Goal: Check status: Check status

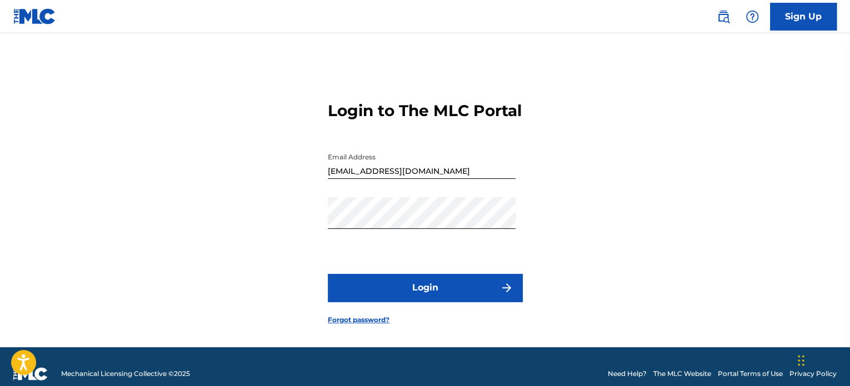
click at [463, 302] on button "Login" at bounding box center [425, 288] width 195 height 28
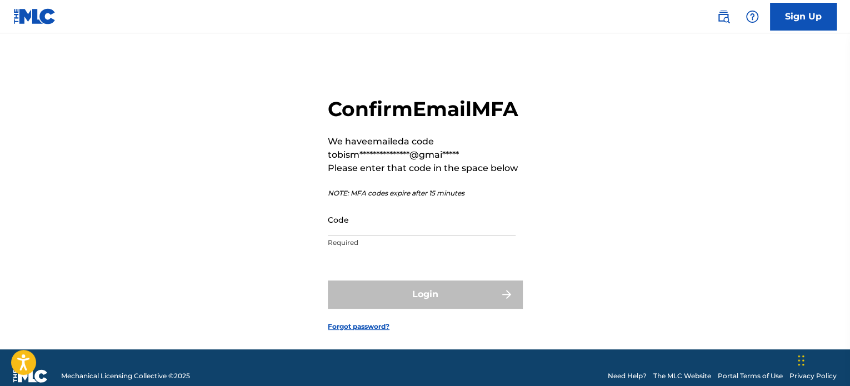
click at [450, 233] on input "Code" at bounding box center [422, 220] width 188 height 32
click at [366, 254] on div "Code Required" at bounding box center [422, 229] width 188 height 50
paste input "693621"
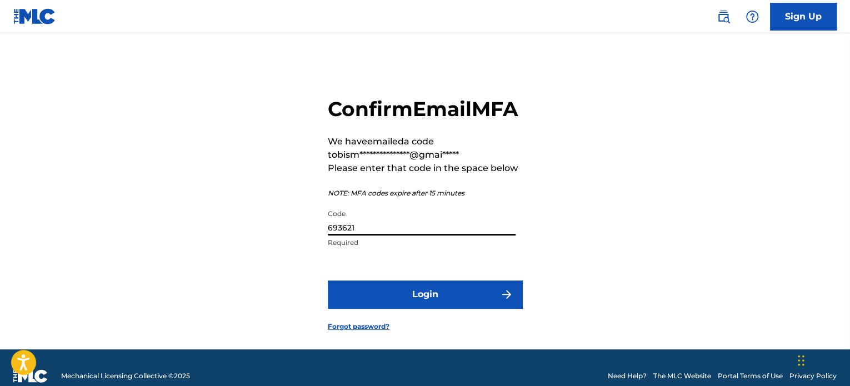
type input "693621"
click at [328, 281] on button "Login" at bounding box center [425, 295] width 195 height 28
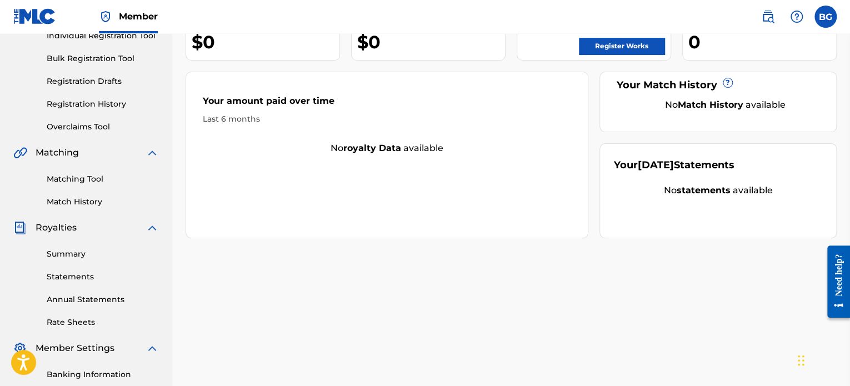
scroll to position [116, 0]
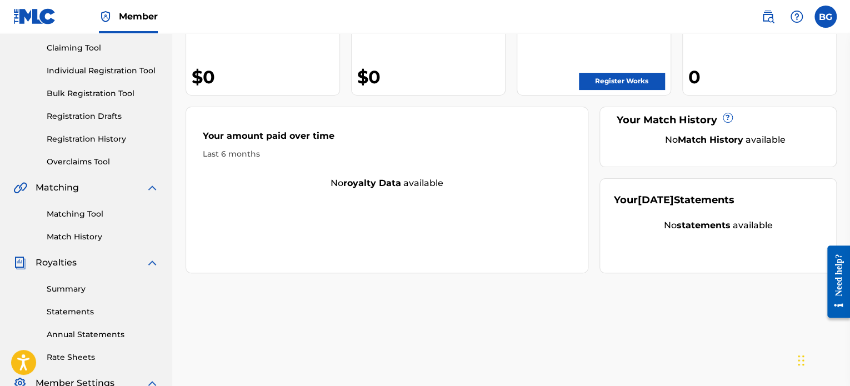
click at [127, 134] on link "Registration History" at bounding box center [103, 139] width 112 height 12
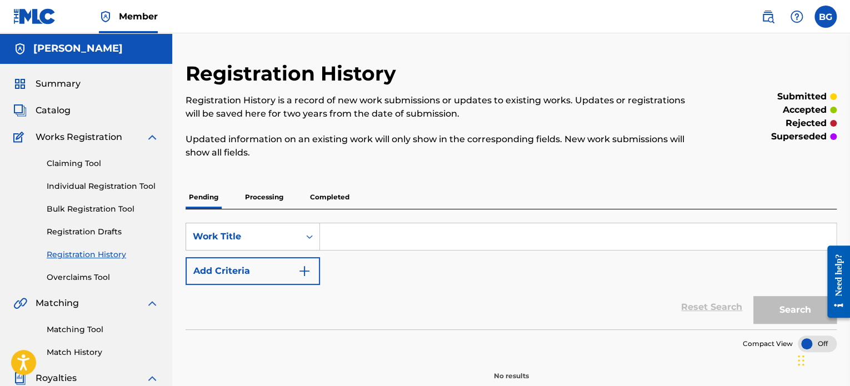
click at [270, 189] on p "Processing" at bounding box center [264, 197] width 45 height 23
click at [320, 196] on p "Completed" at bounding box center [330, 197] width 46 height 23
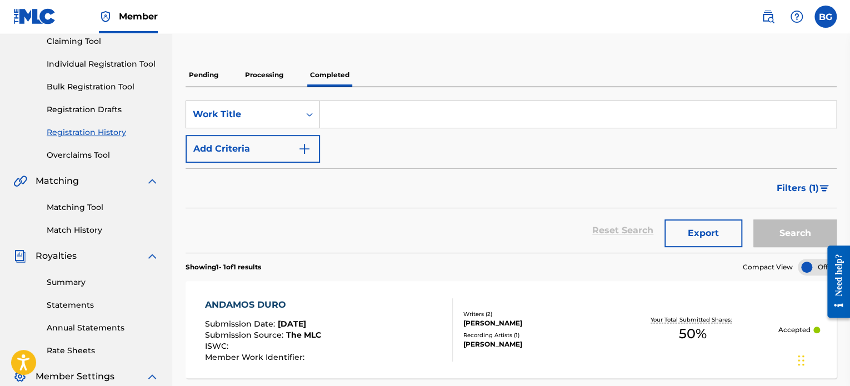
scroll to position [120, 0]
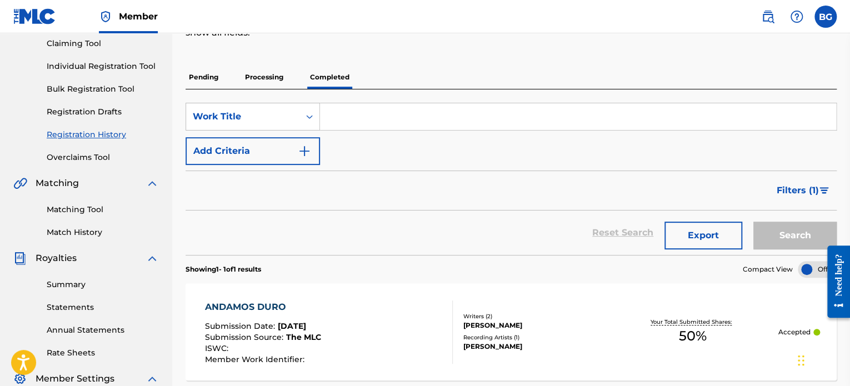
click at [260, 80] on p "Processing" at bounding box center [264, 77] width 45 height 23
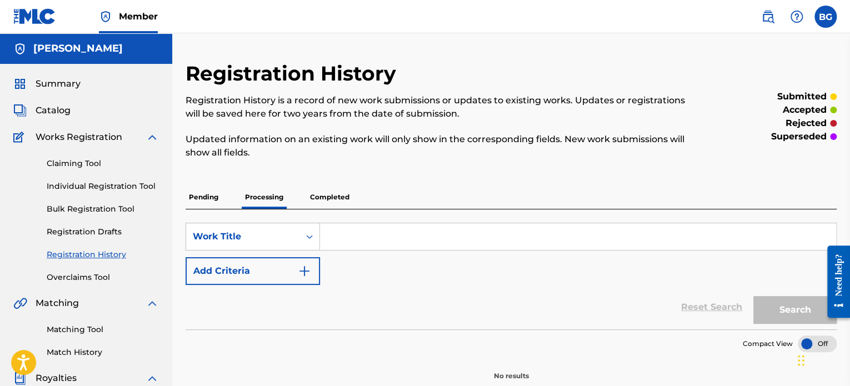
click at [200, 191] on p "Pending" at bounding box center [204, 197] width 36 height 23
click at [337, 195] on p "Completed" at bounding box center [330, 197] width 46 height 23
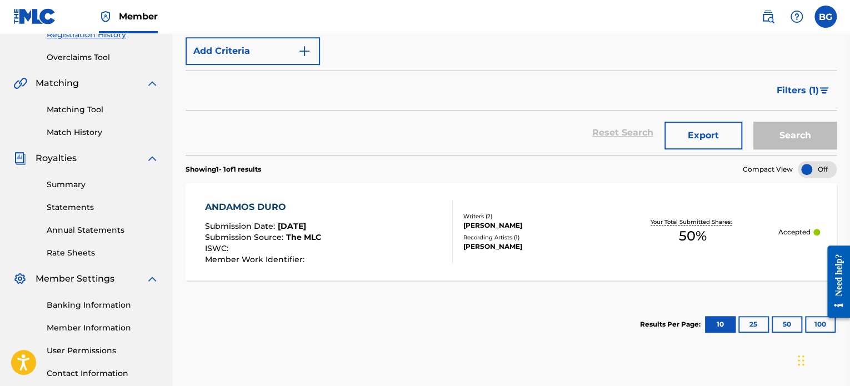
scroll to position [302, 0]
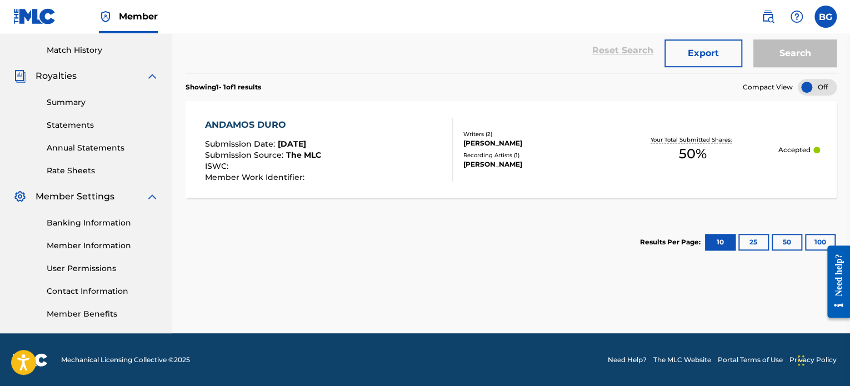
click at [318, 150] on span "The MLC" at bounding box center [303, 155] width 35 height 10
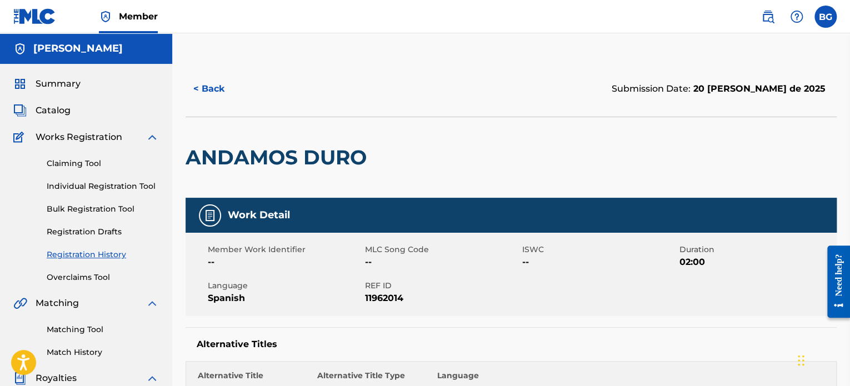
click at [152, 136] on img at bounding box center [152, 137] width 13 height 13
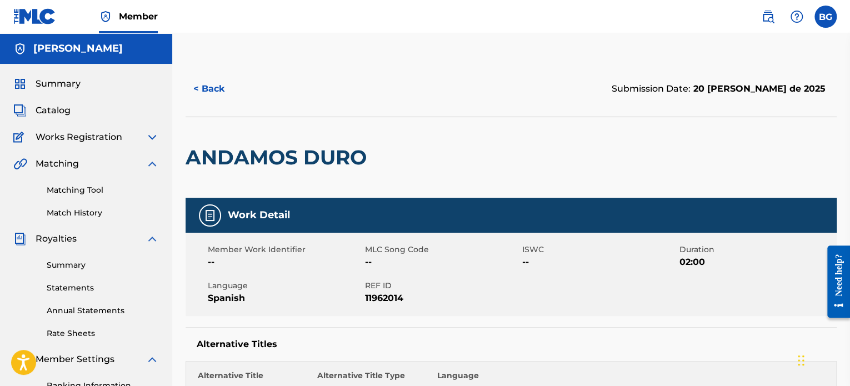
click at [156, 162] on img at bounding box center [152, 163] width 13 height 13
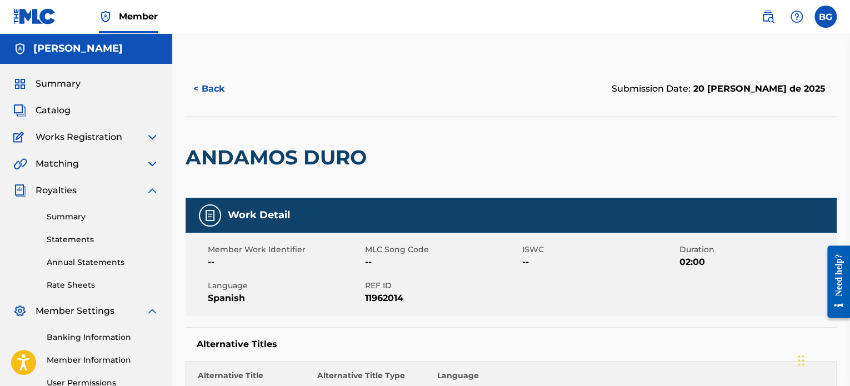
click at [156, 183] on div "Summary Catalog Works Registration Claiming Tool Individual Registration Tool B…" at bounding box center [86, 256] width 172 height 384
click at [66, 219] on link "Summary" at bounding box center [103, 217] width 112 height 12
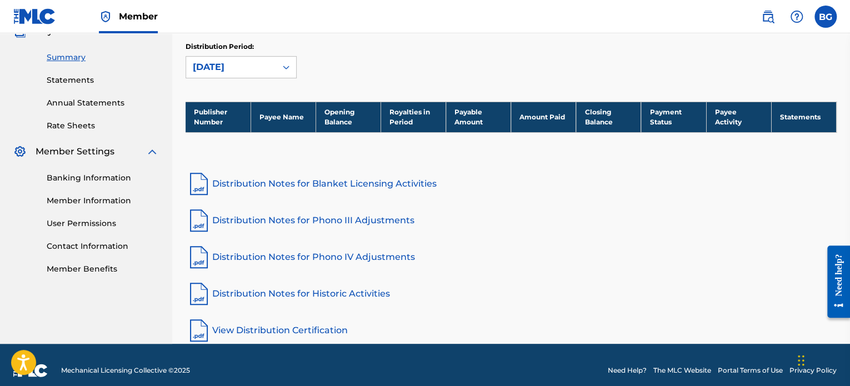
scroll to position [159, 0]
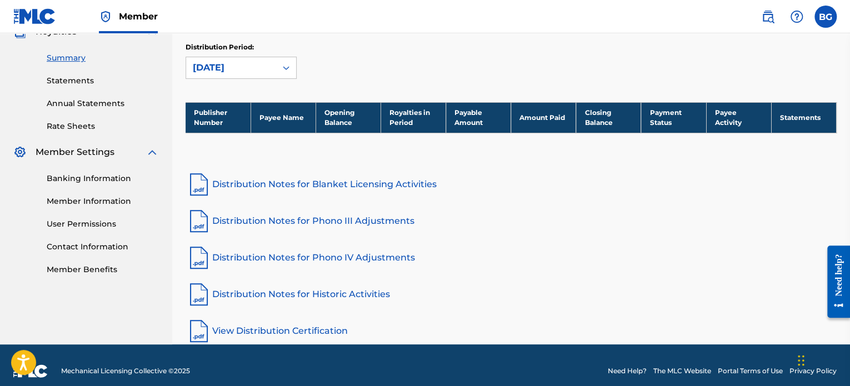
click at [81, 75] on link "Statements" at bounding box center [103, 81] width 112 height 12
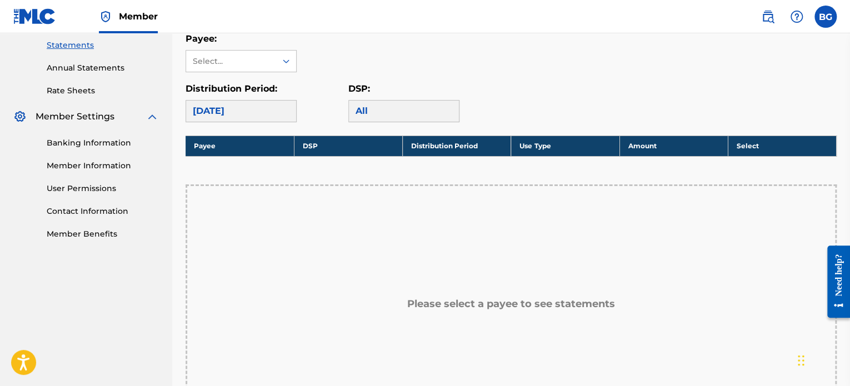
scroll to position [188, 0]
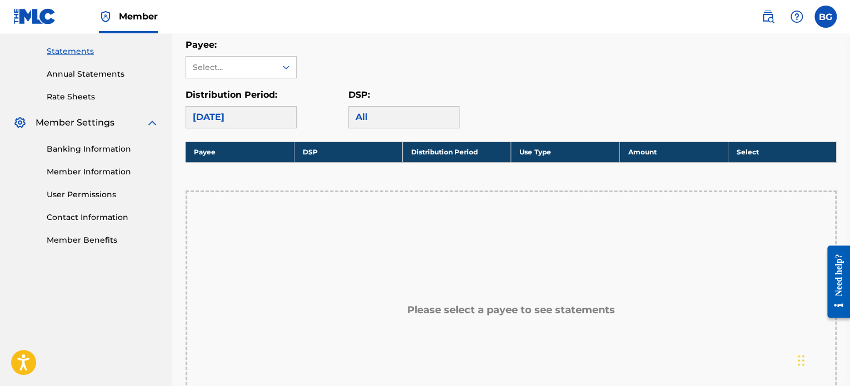
click at [368, 253] on div "Please select a payee to see statements" at bounding box center [511, 311] width 651 height 240
click at [258, 72] on div "Select..." at bounding box center [231, 68] width 76 height 12
drag, startPoint x: 262, startPoint y: 87, endPoint x: 262, endPoint y: 68, distance: 19.5
click at [262, 68] on div "Use Up and Down to choose options, press Enter to select the currently focused …" at bounding box center [241, 67] width 111 height 22
click at [262, 68] on div "Select..." at bounding box center [231, 68] width 76 height 12
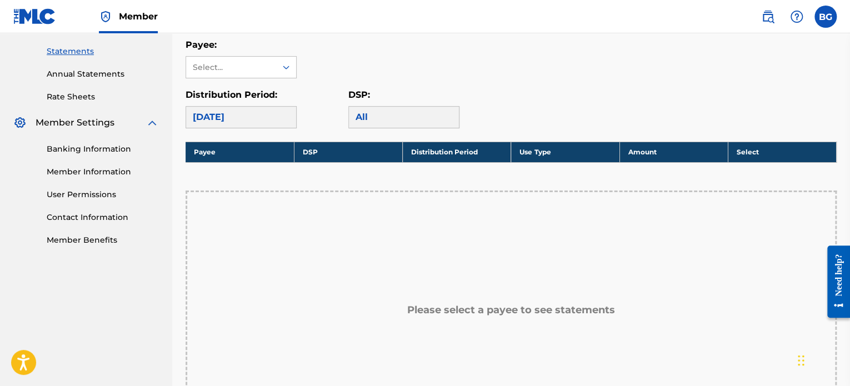
click at [271, 118] on div "[DATE]" at bounding box center [241, 117] width 111 height 22
click at [400, 126] on div "All" at bounding box center [403, 117] width 111 height 22
click at [402, 111] on div "All" at bounding box center [403, 117] width 111 height 22
click at [362, 118] on div "All" at bounding box center [403, 117] width 111 height 22
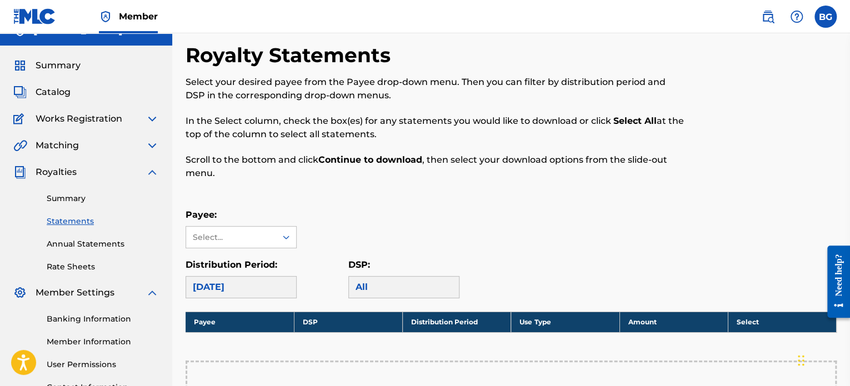
scroll to position [0, 0]
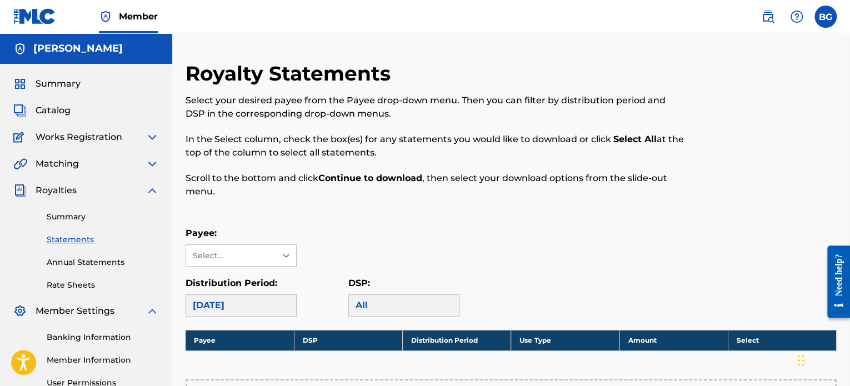
click at [96, 257] on link "Annual Statements" at bounding box center [103, 263] width 112 height 12
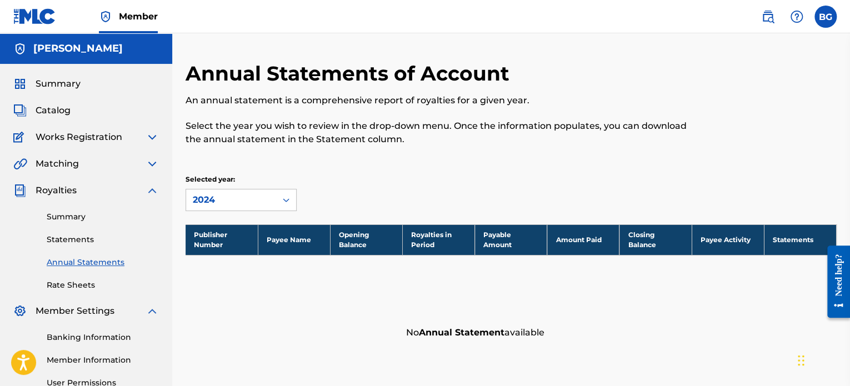
scroll to position [115, 0]
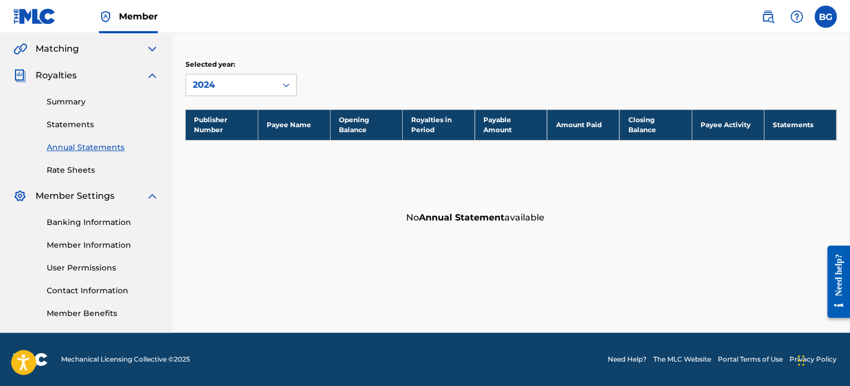
click at [68, 169] on link "Rate Sheets" at bounding box center [103, 170] width 112 height 12
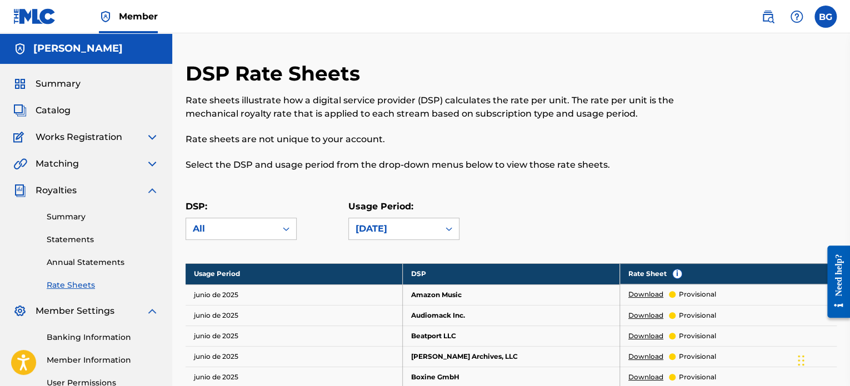
click at [154, 192] on img at bounding box center [152, 190] width 13 height 13
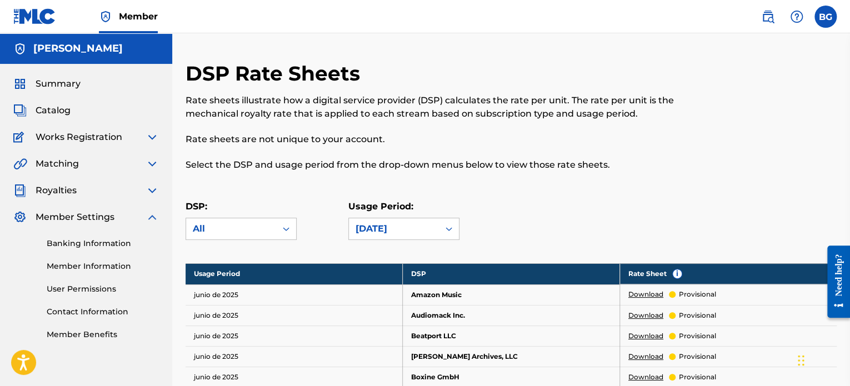
scroll to position [89, 0]
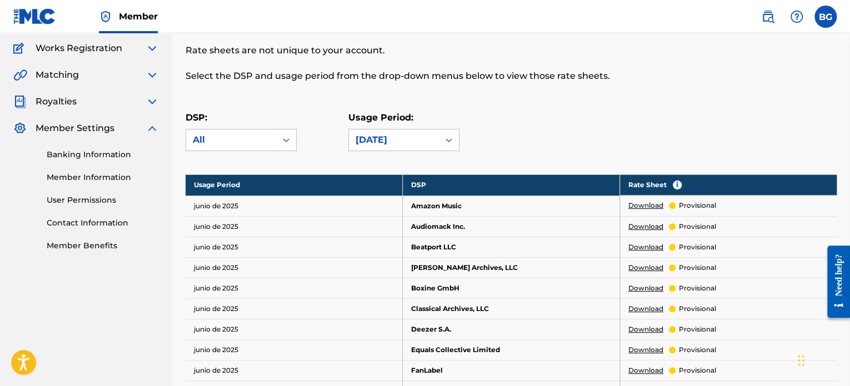
click at [89, 149] on link "Banking Information" at bounding box center [103, 155] width 112 height 12
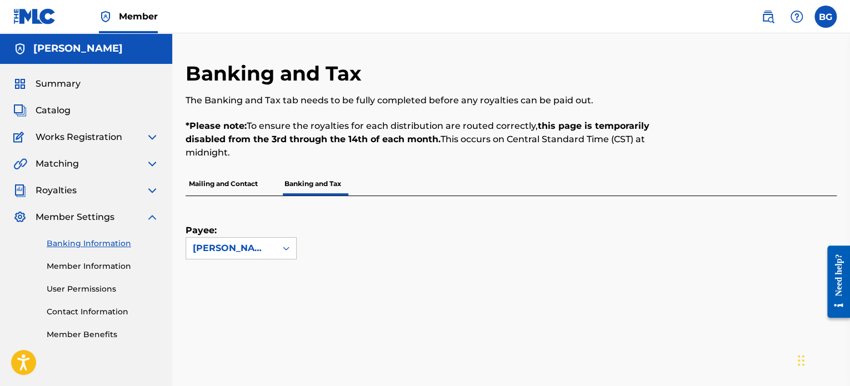
click at [236, 180] on p "Mailing and Contact" at bounding box center [224, 183] width 76 height 23
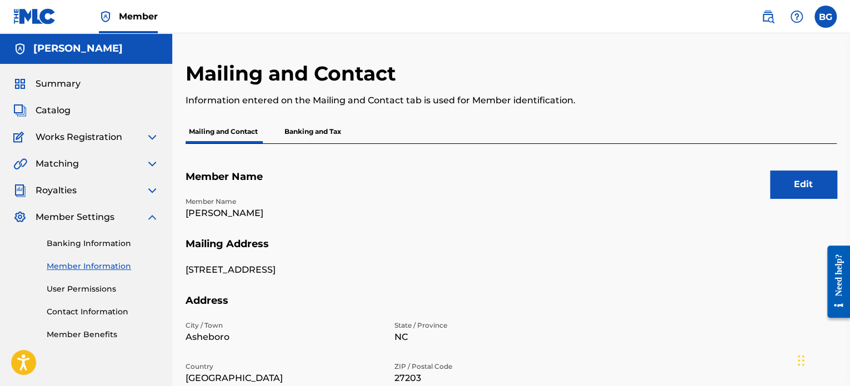
click at [313, 133] on p "Banking and Tax" at bounding box center [312, 131] width 63 height 23
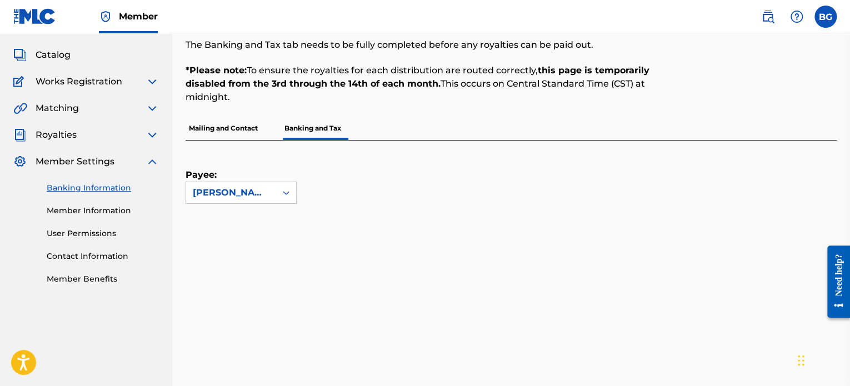
scroll to position [29, 0]
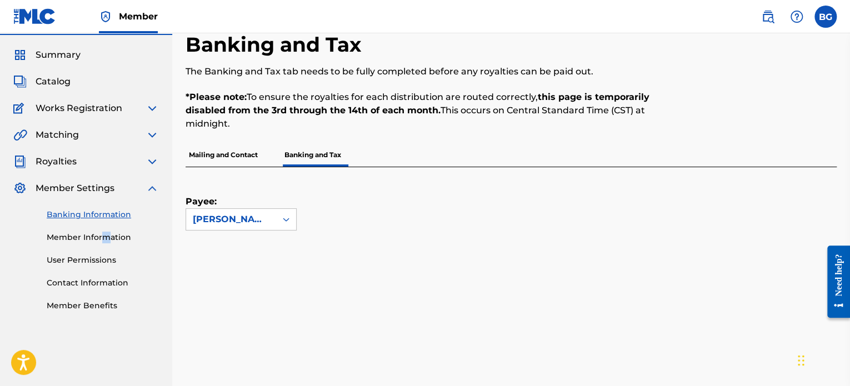
drag, startPoint x: 103, startPoint y: 246, endPoint x: 110, endPoint y: 230, distance: 17.4
click at [110, 230] on div "Banking Information Member Information User Permissions Contact Information Mem…" at bounding box center [86, 253] width 146 height 117
click at [117, 235] on link "Member Information" at bounding box center [103, 238] width 112 height 12
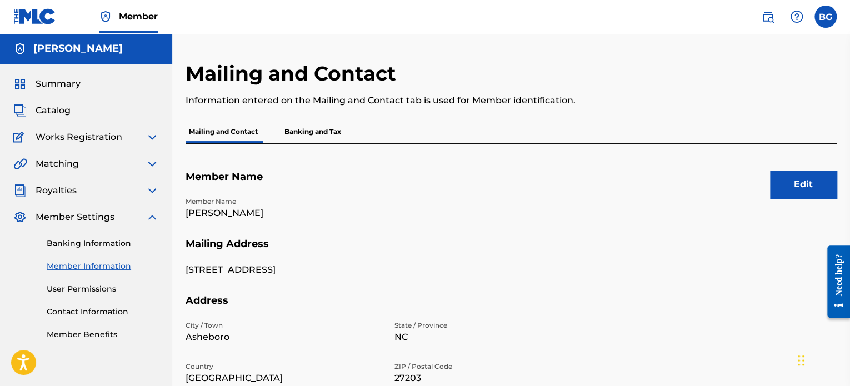
click at [317, 128] on p "Banking and Tax" at bounding box center [312, 131] width 63 height 23
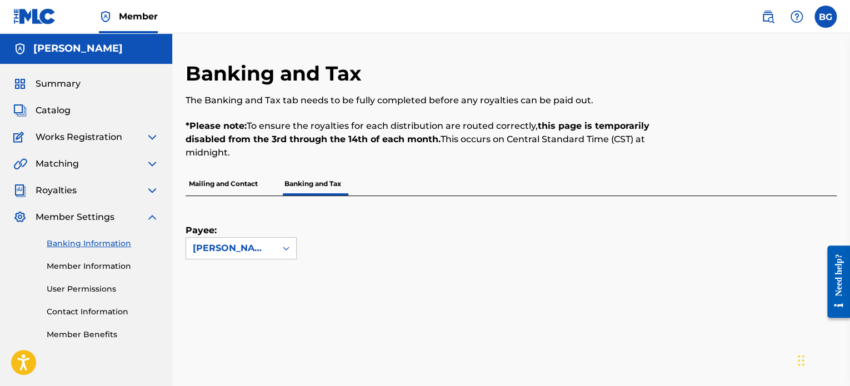
click at [141, 213] on div "Member Settings" at bounding box center [86, 217] width 146 height 13
click at [156, 217] on img at bounding box center [152, 217] width 13 height 13
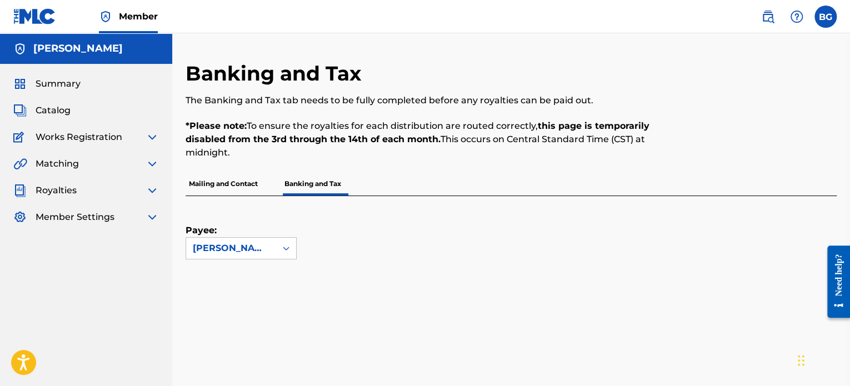
click at [152, 186] on img at bounding box center [152, 190] width 13 height 13
click at [99, 215] on link "Summary" at bounding box center [103, 217] width 112 height 12
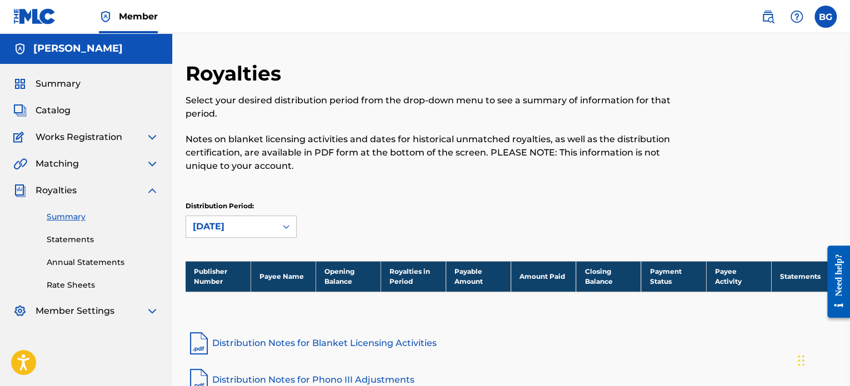
click at [69, 89] on span "Summary" at bounding box center [58, 83] width 45 height 13
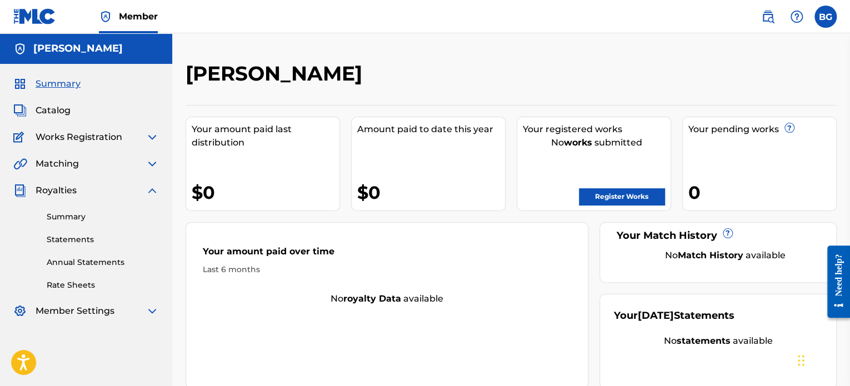
click at [48, 106] on span "Catalog" at bounding box center [53, 110] width 35 height 13
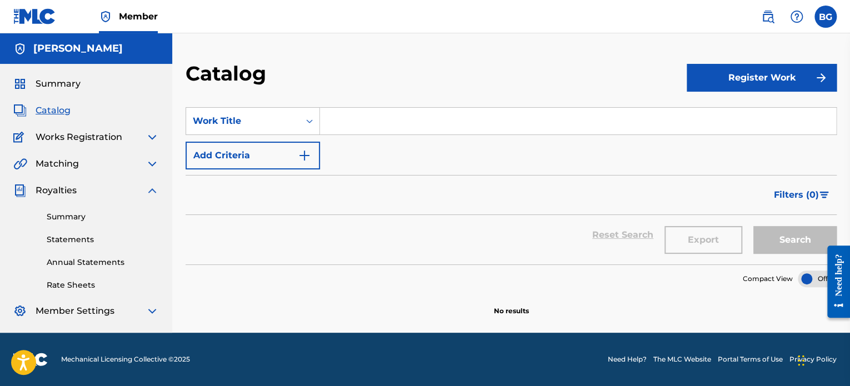
click at [77, 133] on span "Works Registration" at bounding box center [79, 137] width 87 height 13
click at [154, 138] on img at bounding box center [152, 137] width 13 height 13
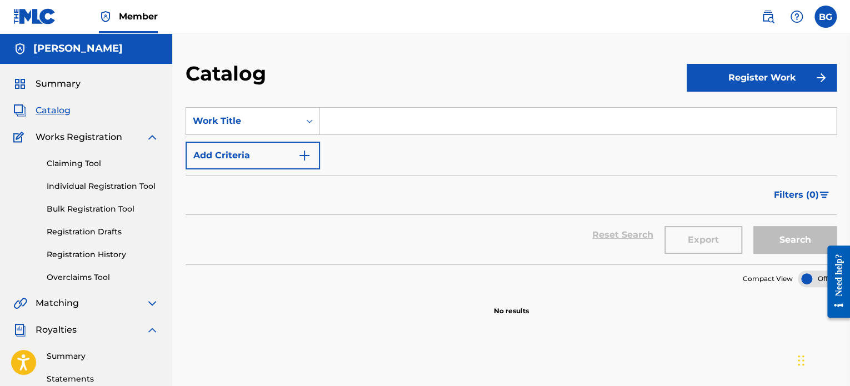
click at [102, 251] on link "Registration History" at bounding box center [103, 255] width 112 height 12
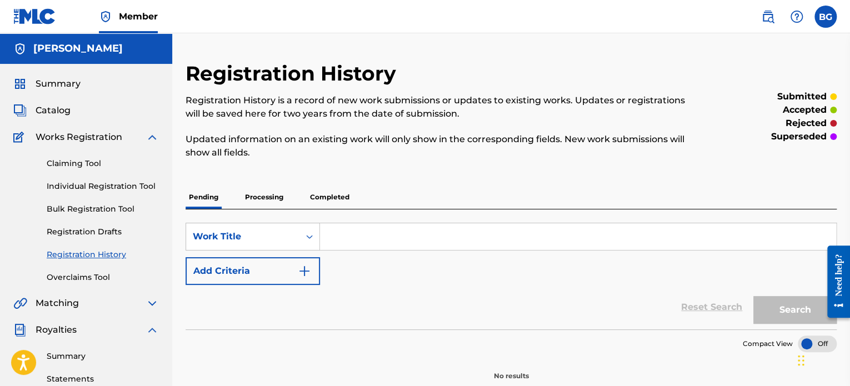
click at [258, 186] on p "Processing" at bounding box center [264, 197] width 45 height 23
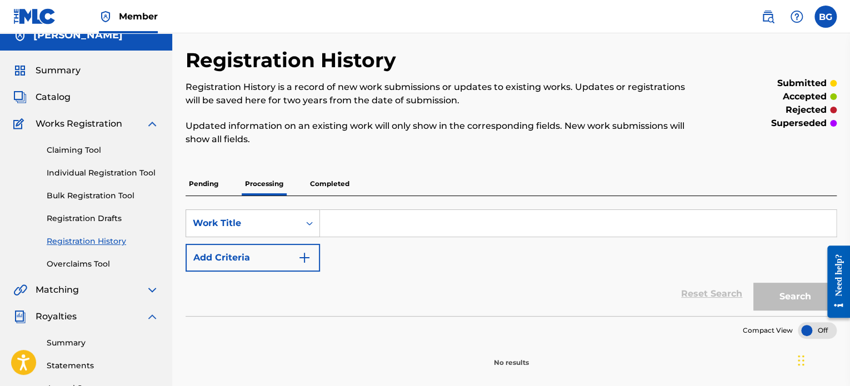
scroll to position [13, 0]
click at [326, 176] on p "Completed" at bounding box center [330, 183] width 46 height 23
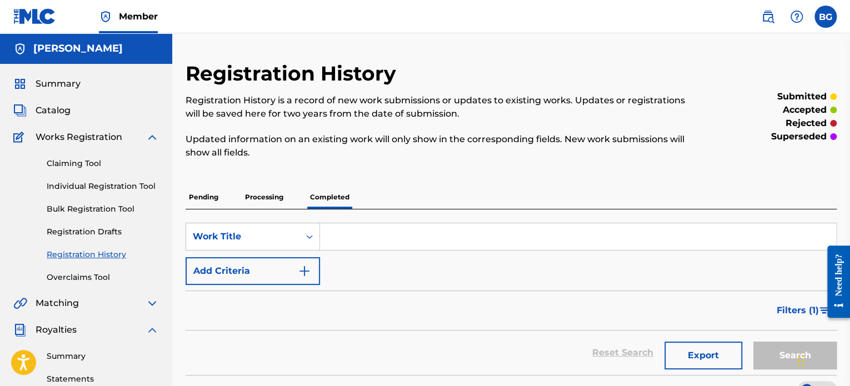
scroll to position [237, 0]
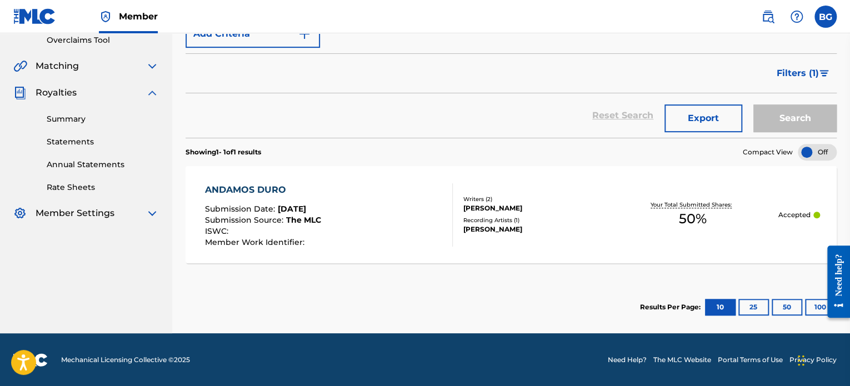
click at [791, 64] on button "Filters ( 1 )" at bounding box center [803, 73] width 67 height 28
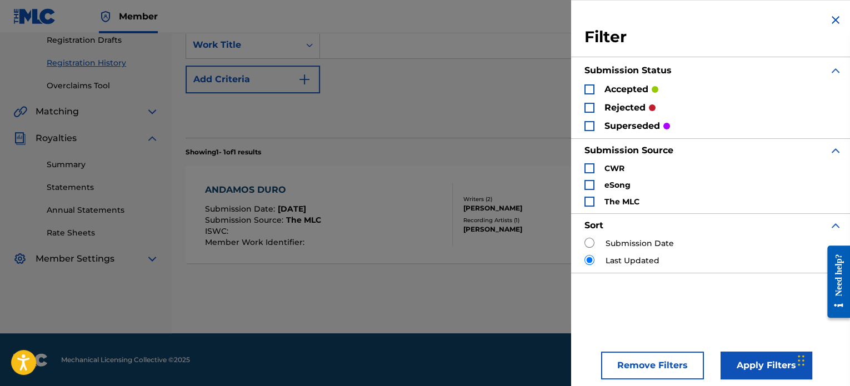
click at [525, 99] on div "Reset Search Export Search" at bounding box center [511, 115] width 651 height 44
click at [523, 310] on section "Results Per Page: 10 25 50 100" at bounding box center [511, 307] width 651 height 52
click at [759, 371] on button "Apply Filters" at bounding box center [767, 366] width 92 height 28
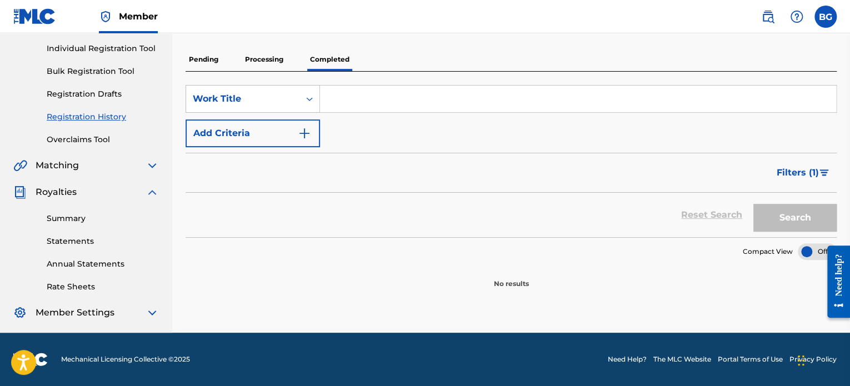
click at [811, 174] on span "Filters ( 1 )" at bounding box center [798, 172] width 42 height 13
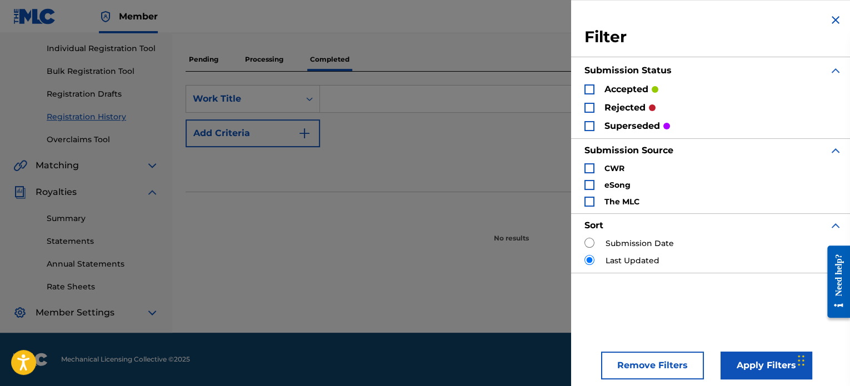
click at [497, 224] on p "No results" at bounding box center [511, 231] width 35 height 23
click at [835, 13] on img "Search Form" at bounding box center [835, 19] width 13 height 13
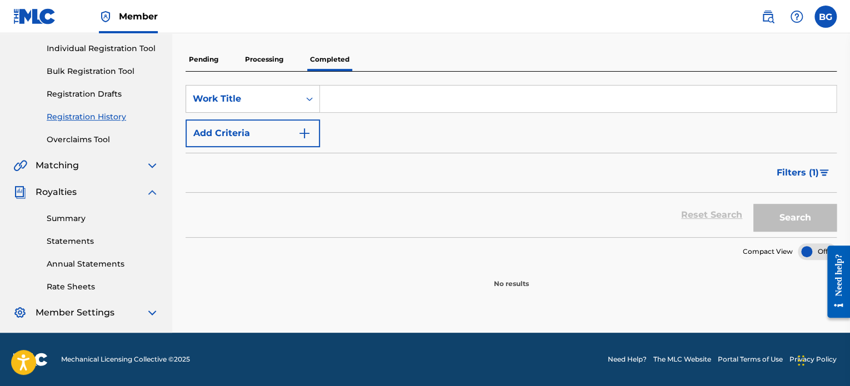
click at [235, 58] on div "Pending Processing Completed" at bounding box center [511, 59] width 651 height 23
click at [208, 58] on p "Pending" at bounding box center [204, 59] width 36 height 23
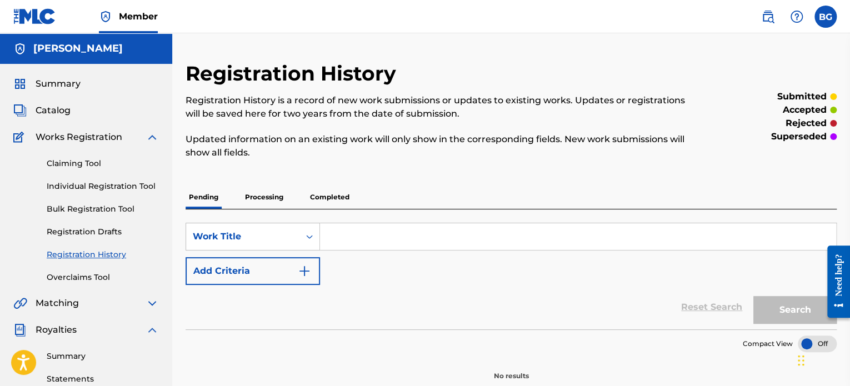
click at [336, 195] on p "Completed" at bounding box center [330, 197] width 46 height 23
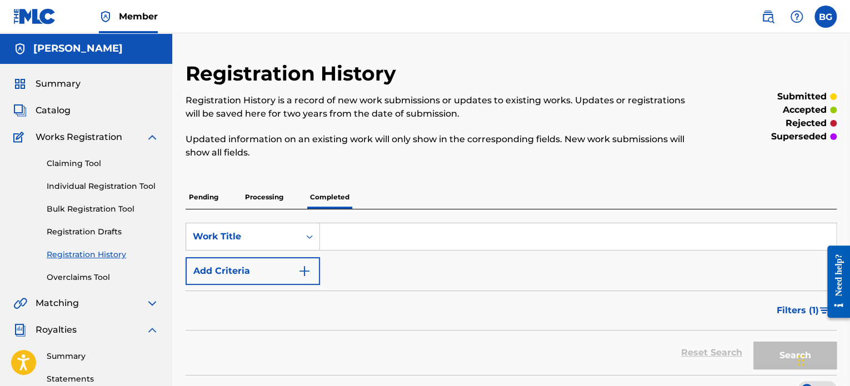
scroll to position [138, 0]
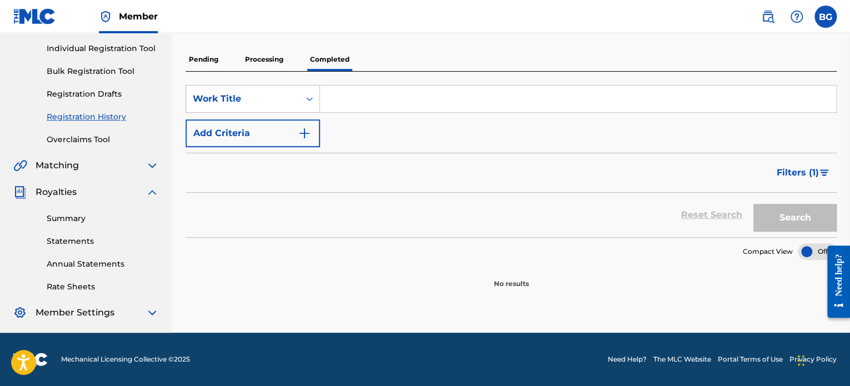
click at [262, 58] on p "Processing" at bounding box center [264, 59] width 45 height 23
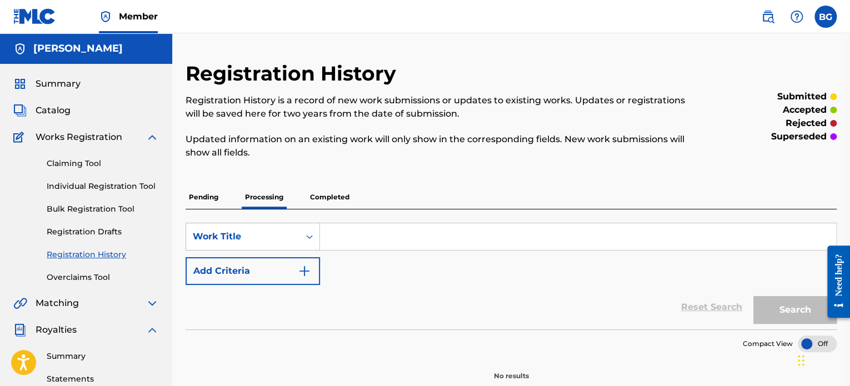
click at [204, 200] on p "Pending" at bounding box center [204, 197] width 36 height 23
click at [107, 175] on div "Claiming Tool Individual Registration Tool Bulk Registration Tool Registration …" at bounding box center [86, 213] width 146 height 139
click at [108, 182] on link "Individual Registration Tool" at bounding box center [103, 187] width 112 height 12
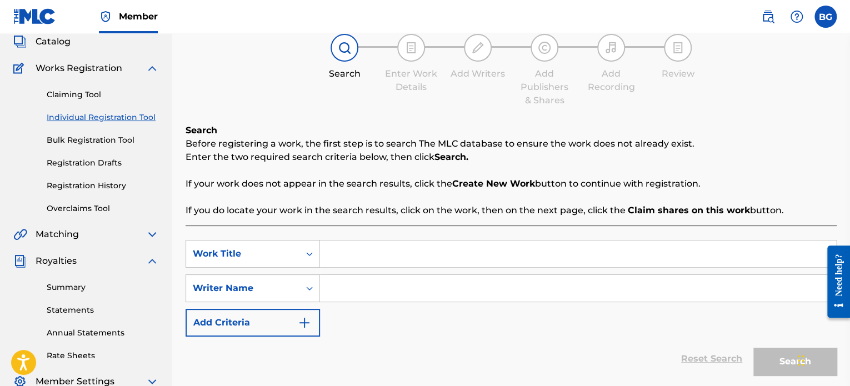
scroll to position [62, 0]
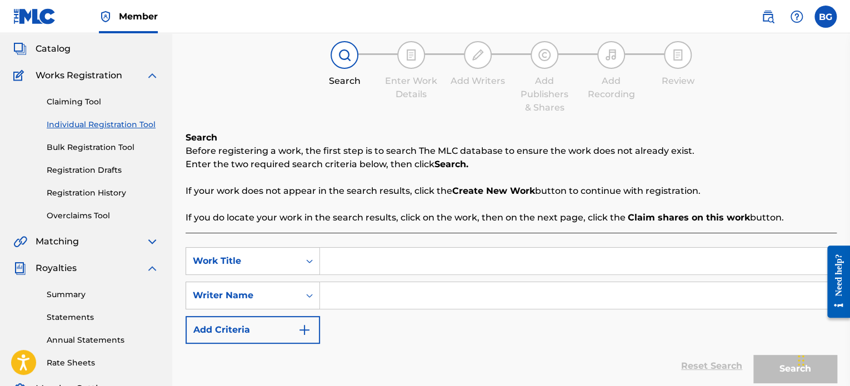
click at [111, 191] on link "Registration History" at bounding box center [103, 193] width 112 height 12
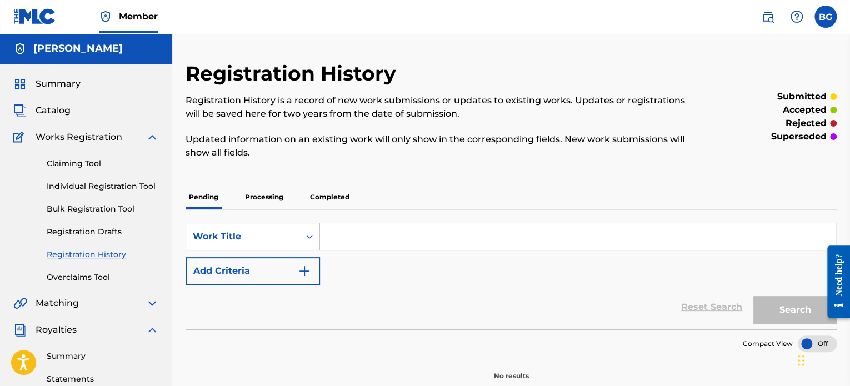
scroll to position [138, 0]
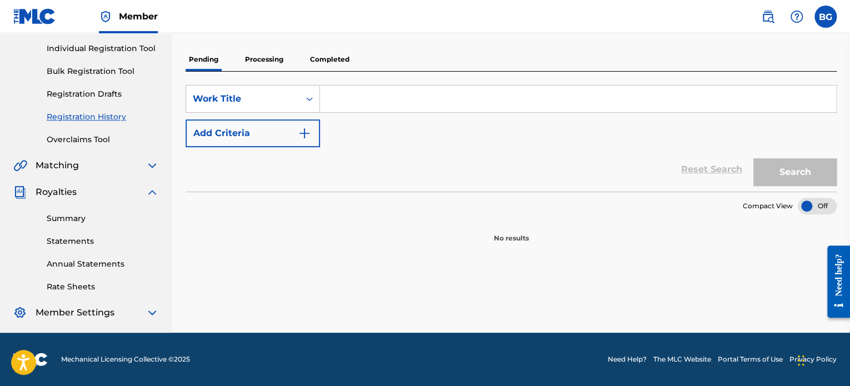
click at [331, 51] on p "Completed" at bounding box center [330, 59] width 46 height 23
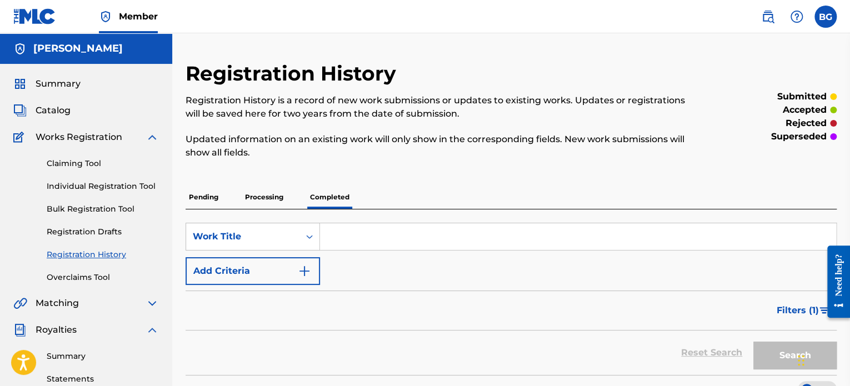
scroll to position [138, 0]
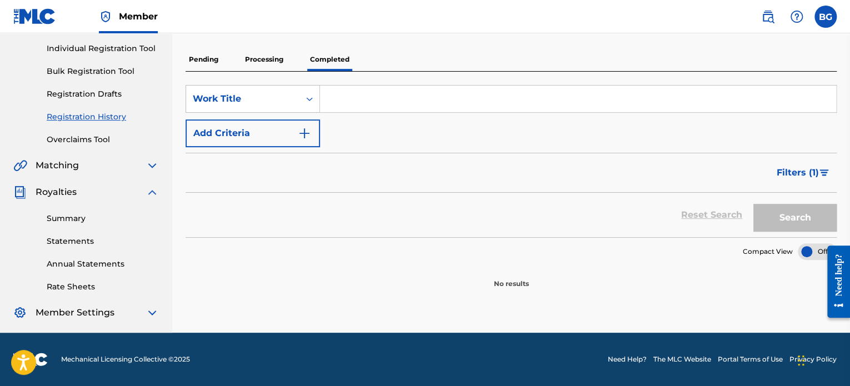
click at [818, 172] on span "Filters ( 1 )" at bounding box center [798, 172] width 42 height 13
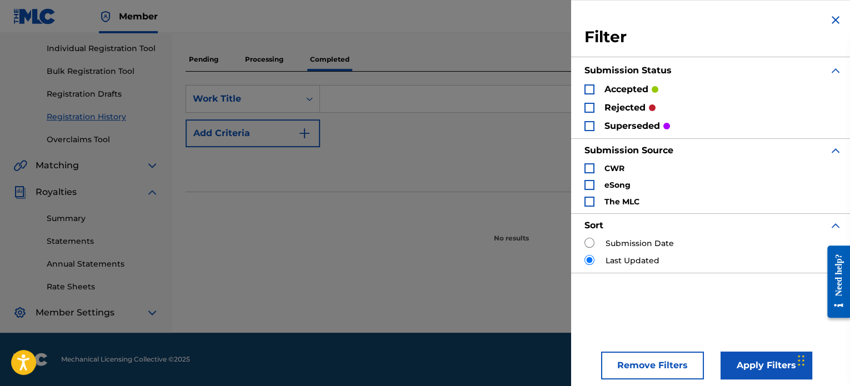
click at [591, 91] on div "Search Form" at bounding box center [590, 89] width 10 height 10
click at [751, 366] on button "Apply Filters" at bounding box center [767, 366] width 92 height 28
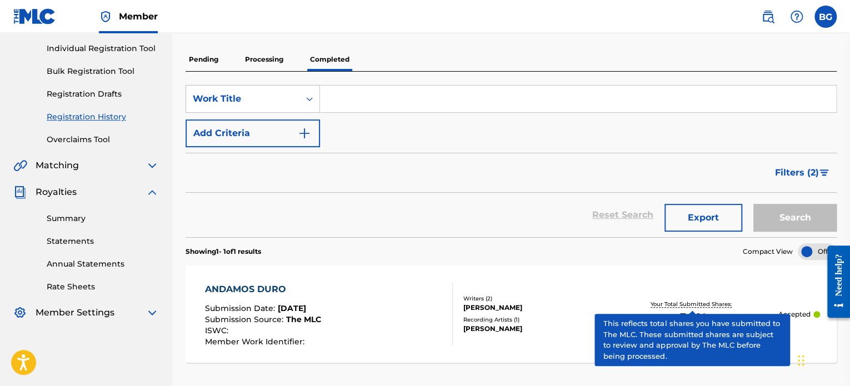
scroll to position [237, 0]
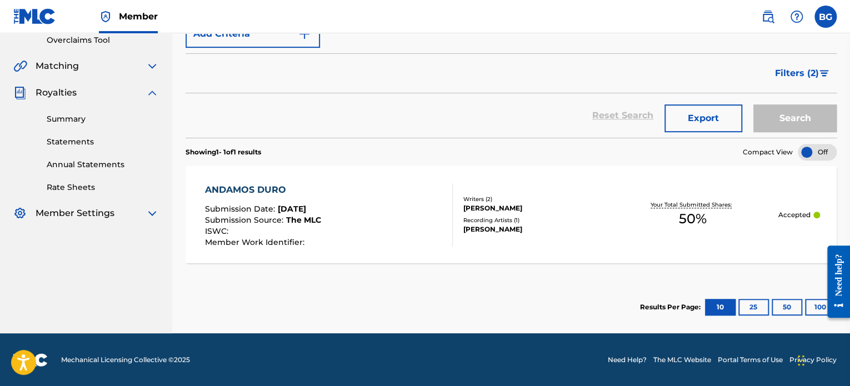
click at [264, 195] on div "ANDAMOS DURO" at bounding box center [263, 189] width 116 height 13
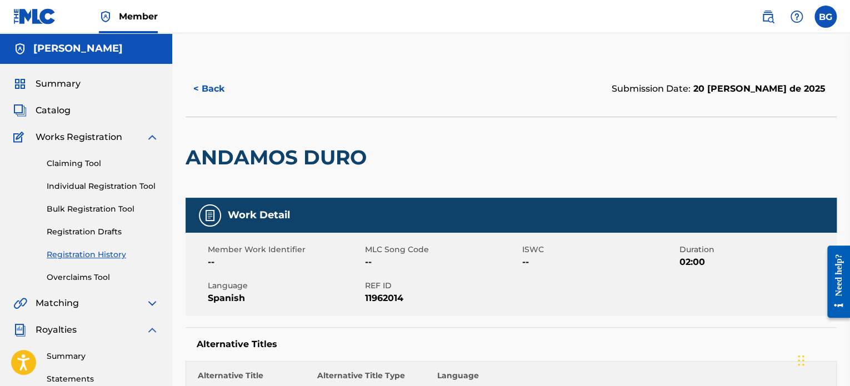
click at [94, 162] on link "Claiming Tool" at bounding box center [103, 164] width 112 height 12
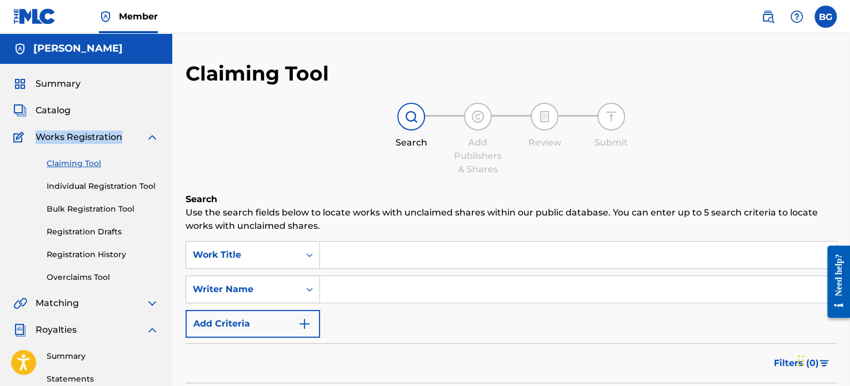
drag, startPoint x: 119, startPoint y: 139, endPoint x: 143, endPoint y: 138, distance: 24.0
click at [143, 138] on div "Works Registration" at bounding box center [86, 137] width 146 height 13
click at [54, 110] on span "Catalog" at bounding box center [53, 110] width 35 height 13
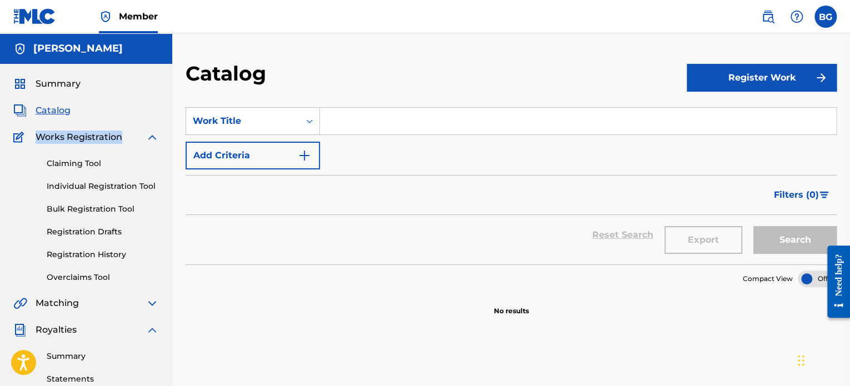
scroll to position [138, 0]
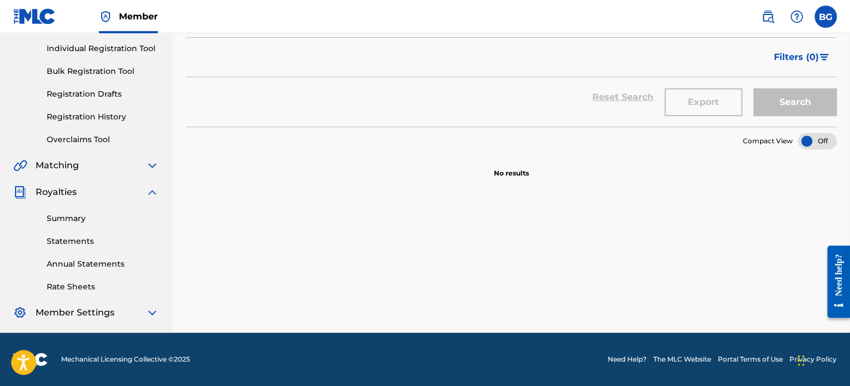
click at [155, 164] on img at bounding box center [152, 165] width 13 height 13
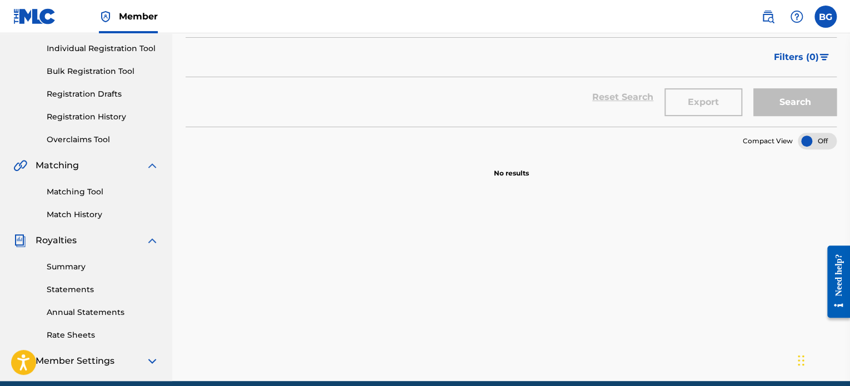
click at [96, 188] on link "Matching Tool" at bounding box center [103, 192] width 112 height 12
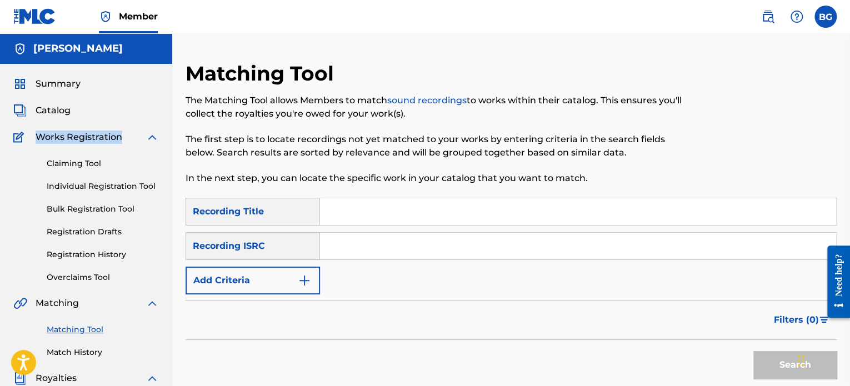
click at [59, 88] on span "Summary" at bounding box center [58, 83] width 45 height 13
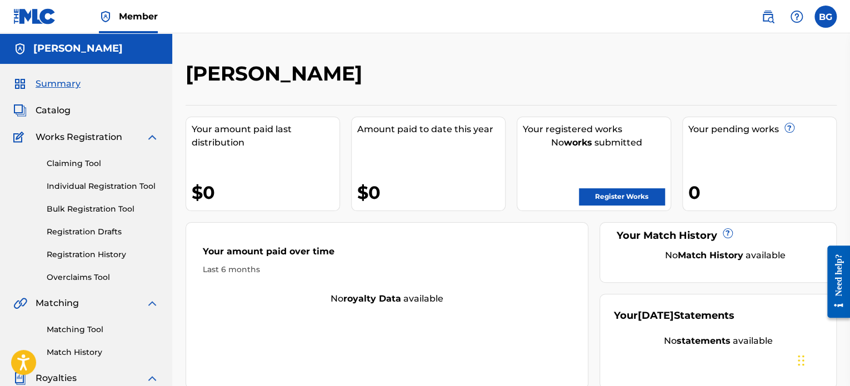
click at [567, 170] on div "Your registered works No works submitted Register Works" at bounding box center [594, 164] width 154 height 94
click at [57, 104] on div "Summary Catalog Works Registration Claiming Tool Individual Registration Tool B…" at bounding box center [86, 291] width 172 height 455
click at [57, 104] on span "Catalog" at bounding box center [53, 110] width 35 height 13
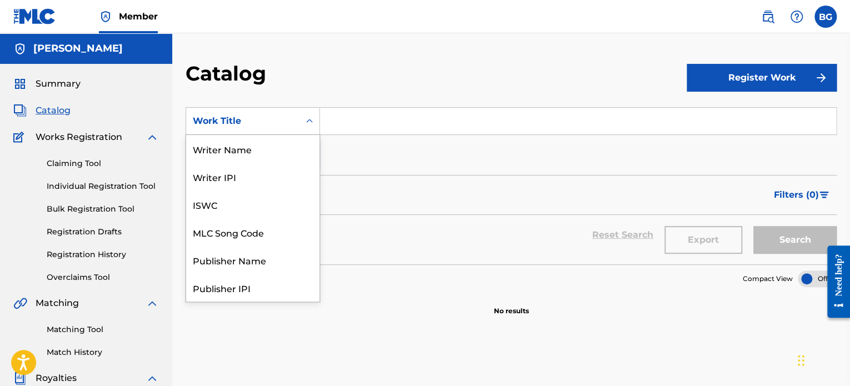
click at [248, 131] on div "Work Title" at bounding box center [242, 121] width 113 height 21
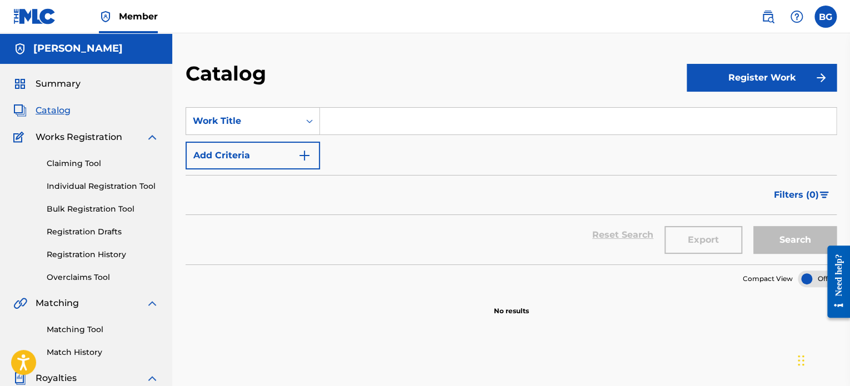
click at [248, 131] on div "Work Title" at bounding box center [242, 121] width 113 height 21
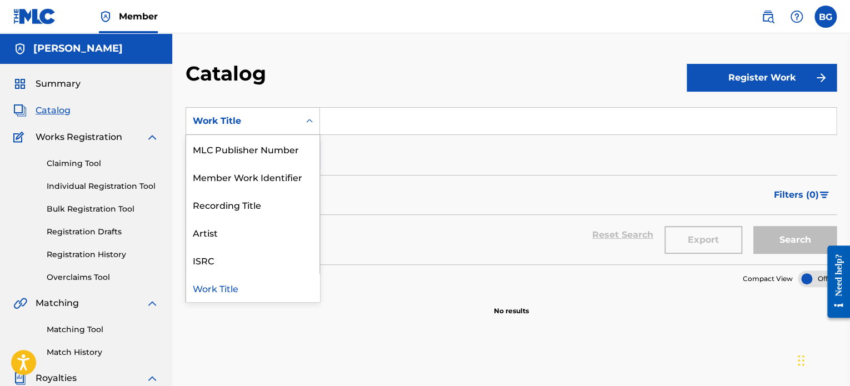
click at [248, 131] on div "Work Title" at bounding box center [242, 121] width 113 height 21
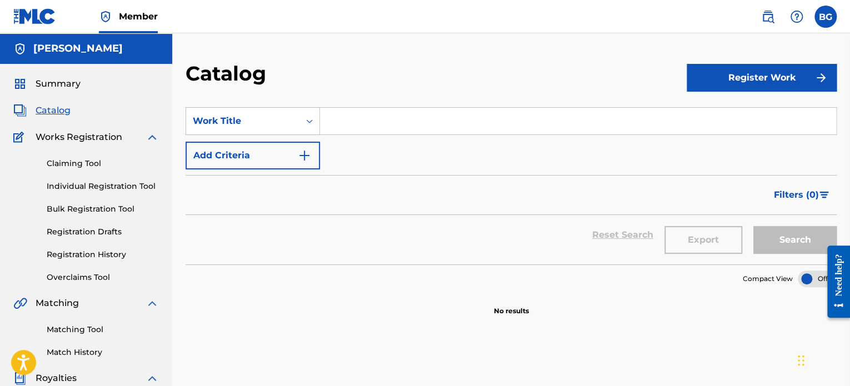
click at [107, 188] on link "Individual Registration Tool" at bounding box center [103, 187] width 112 height 12
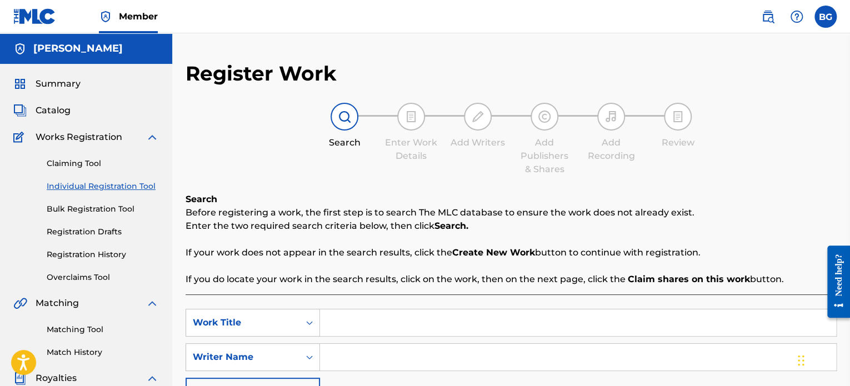
click at [112, 202] on div "Claiming Tool Individual Registration Tool Bulk Registration Tool Registration …" at bounding box center [86, 213] width 146 height 139
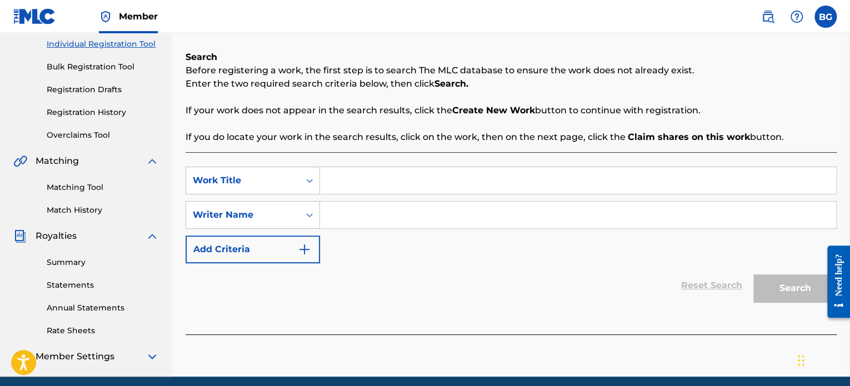
scroll to position [160, 0]
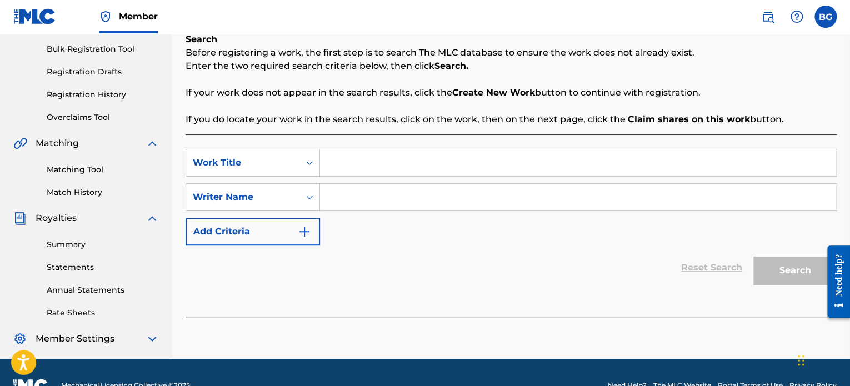
click at [93, 202] on div "Summary Catalog Works Registration Claiming Tool Individual Registration Tool B…" at bounding box center [86, 131] width 172 height 455
click at [93, 185] on div "Matching Tool Match History" at bounding box center [86, 174] width 146 height 48
click at [94, 186] on div "Matching Tool Match History" at bounding box center [86, 174] width 146 height 48
click at [96, 190] on link "Match History" at bounding box center [103, 193] width 112 height 12
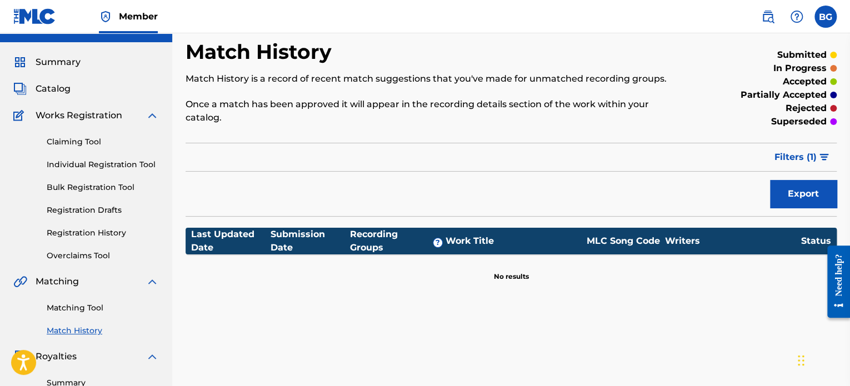
scroll to position [21, 0]
click at [78, 303] on link "Matching Tool" at bounding box center [103, 309] width 112 height 12
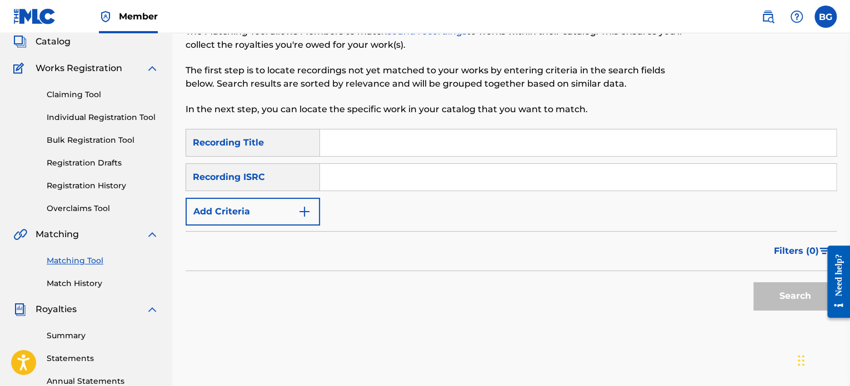
scroll to position [69, 0]
click at [113, 191] on link "Registration History" at bounding box center [103, 186] width 112 height 12
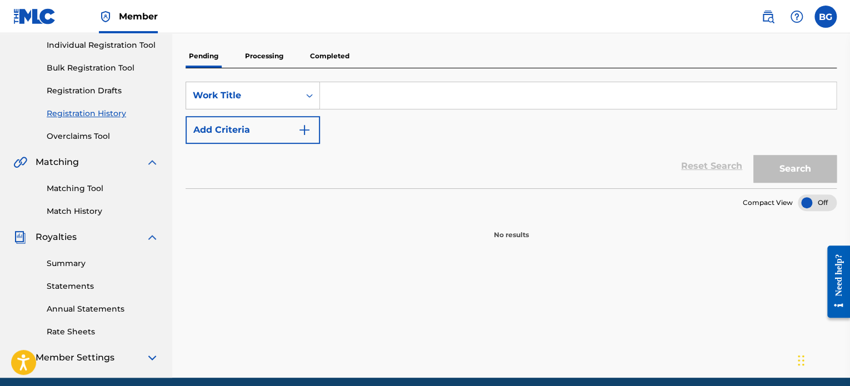
scroll to position [142, 0]
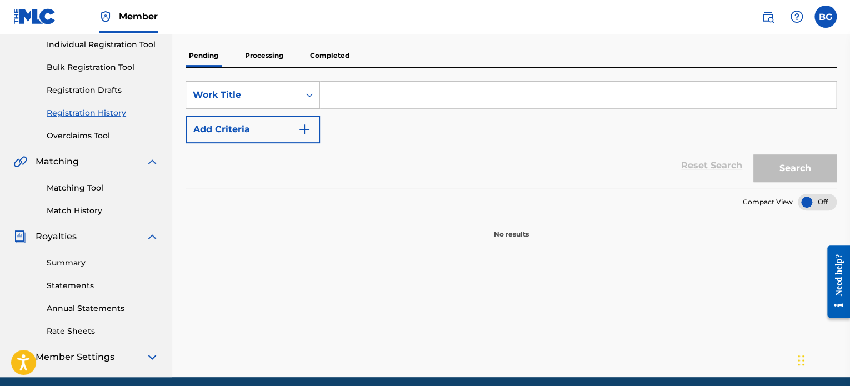
click at [349, 227] on section "No results" at bounding box center [511, 225] width 651 height 29
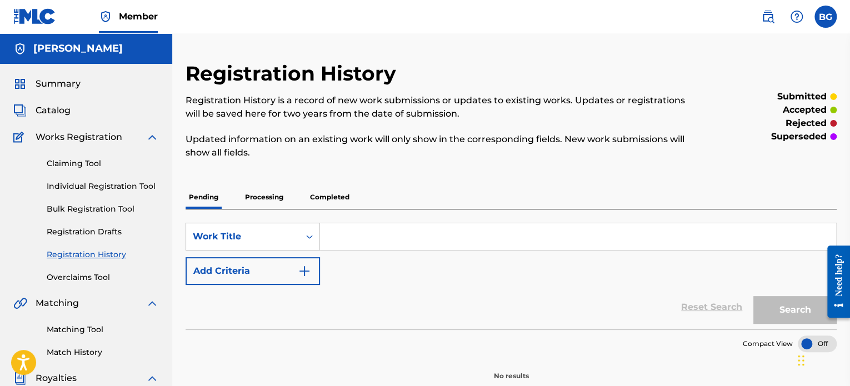
click at [338, 202] on p "Completed" at bounding box center [330, 197] width 46 height 23
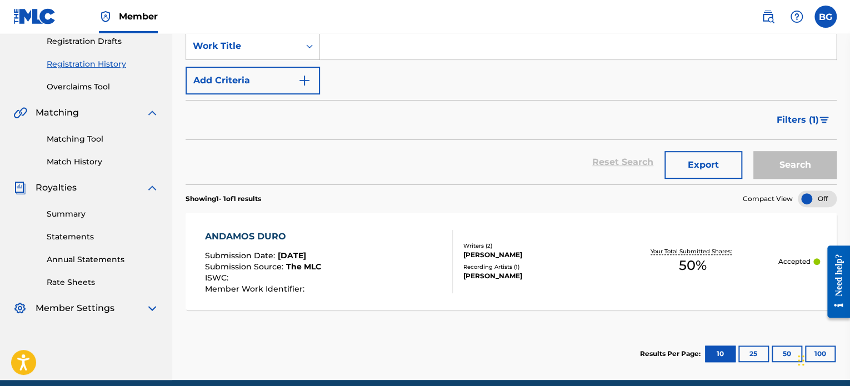
scroll to position [191, 0]
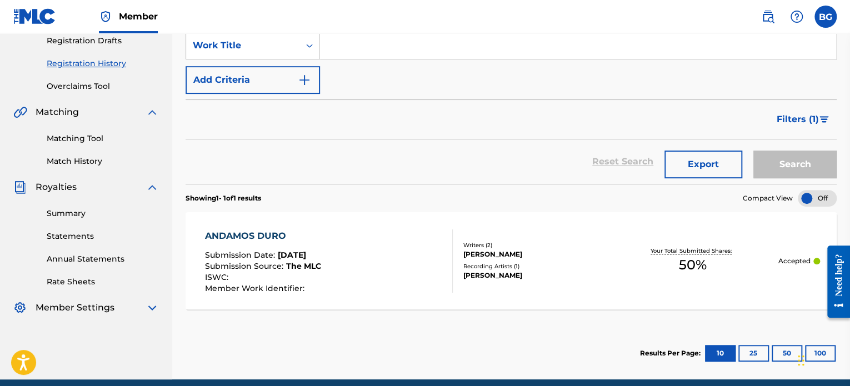
click at [363, 279] on div "ANDAMOS DURO Submission Date : [DATE] Submission Source : The MLC ISWC : Member…" at bounding box center [328, 261] width 247 height 63
